Goal: Connect with others: Connect with others

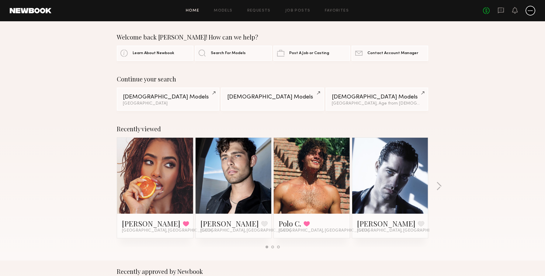
click at [227, 14] on div "Home Models Requests Job Posts Favorites Sign Out No fees up to $5,000" at bounding box center [293, 11] width 484 height 10
click at [252, 12] on link "Requests" at bounding box center [258, 11] width 23 height 4
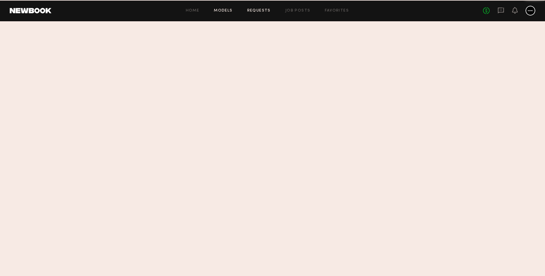
click at [225, 11] on link "Models" at bounding box center [223, 11] width 19 height 4
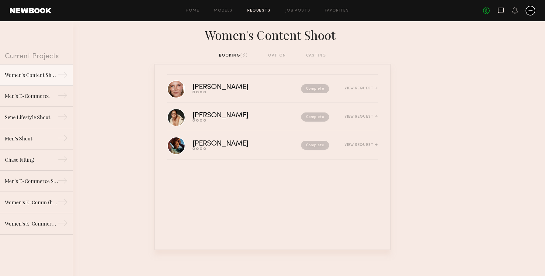
click at [502, 9] on icon at bounding box center [501, 10] width 7 height 7
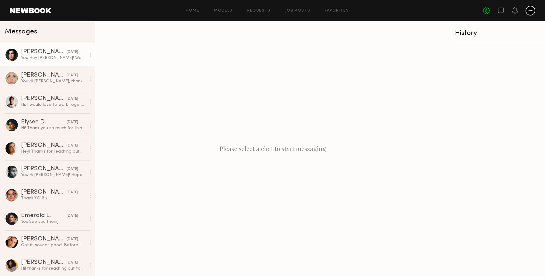
click at [54, 58] on div "You: Hey [PERSON_NAME]! We would love to do a three hour sunset shoot with you …" at bounding box center [53, 58] width 65 height 6
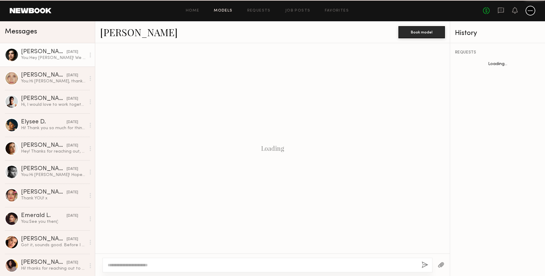
scroll to position [313, 0]
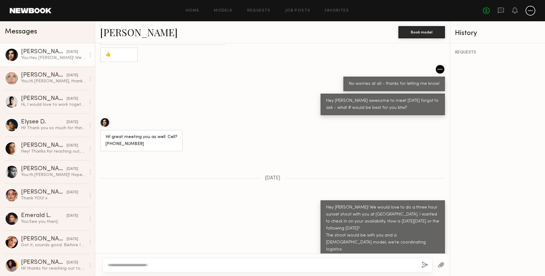
click at [119, 33] on link "[PERSON_NAME]" at bounding box center [139, 32] width 78 height 13
